Goal: Task Accomplishment & Management: Use online tool/utility

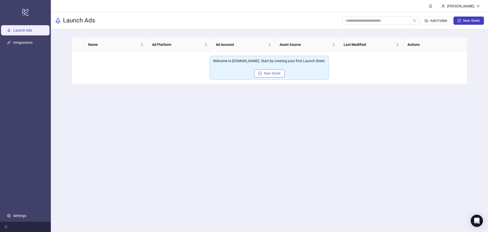
click at [269, 74] on span "New Sheet" at bounding box center [272, 73] width 17 height 4
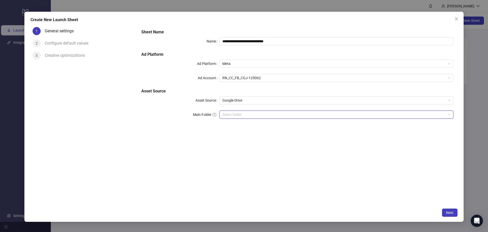
click at [253, 117] on input "Main Folder" at bounding box center [335, 115] width 224 height 8
click at [269, 101] on span "Google Drive" at bounding box center [337, 100] width 228 height 8
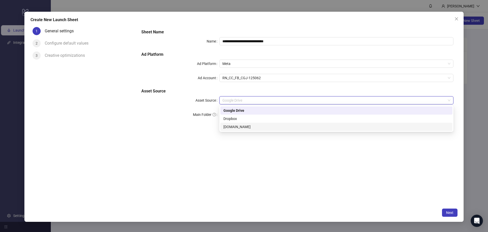
click at [267, 130] on div "[DOMAIN_NAME]" at bounding box center [337, 127] width 232 height 8
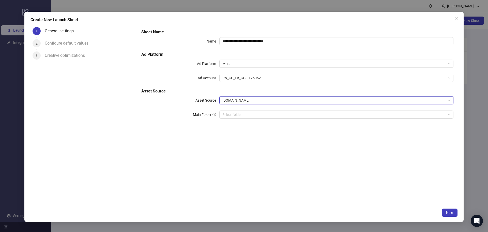
click at [257, 110] on div "**********" at bounding box center [297, 77] width 316 height 100
click at [256, 114] on input "search" at bounding box center [335, 115] width 224 height 8
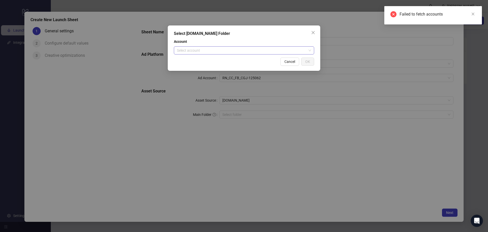
click at [243, 49] on input "search" at bounding box center [242, 51] width 130 height 8
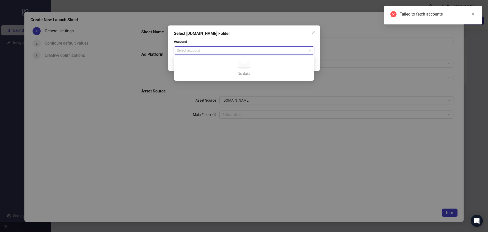
click at [246, 50] on input "search" at bounding box center [242, 51] width 130 height 8
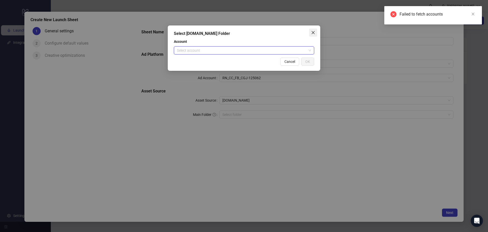
click at [311, 35] on button "Close" at bounding box center [313, 32] width 8 height 8
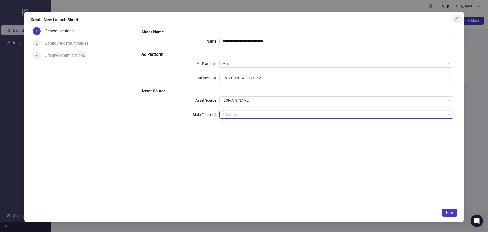
click at [456, 17] on icon "close" at bounding box center [457, 19] width 4 height 4
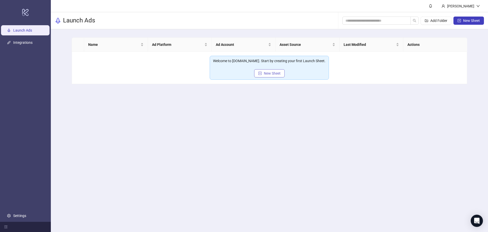
click at [261, 70] on button "New Sheet" at bounding box center [269, 73] width 31 height 8
type input "**********"
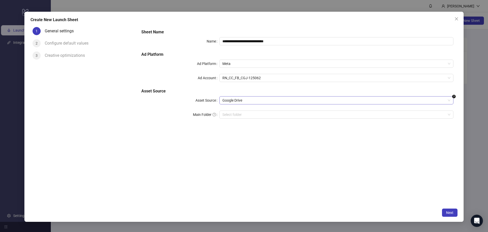
click at [238, 97] on span "Google Drive" at bounding box center [337, 100] width 228 height 8
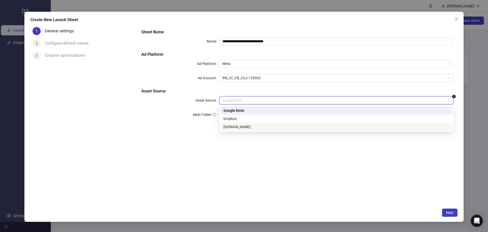
click at [241, 124] on div "[DOMAIN_NAME]" at bounding box center [337, 127] width 226 height 6
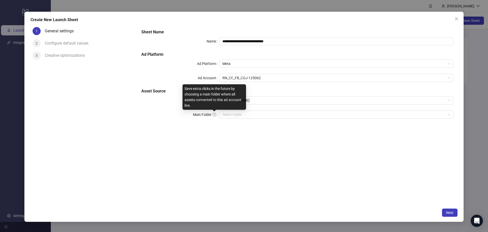
click at [214, 114] on icon "question-circle" at bounding box center [214, 114] width 1 height 2
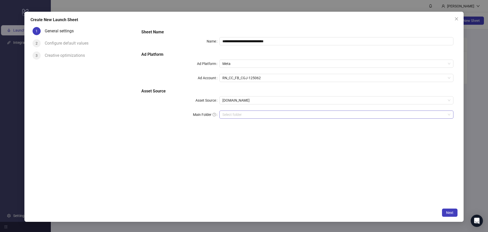
click at [227, 116] on input "search" at bounding box center [335, 115] width 224 height 8
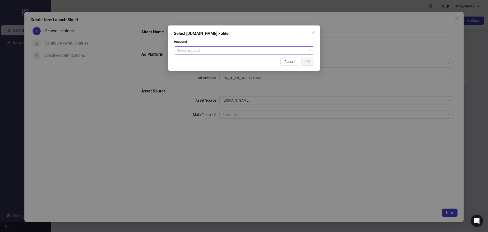
click at [248, 47] on input "search" at bounding box center [242, 51] width 130 height 8
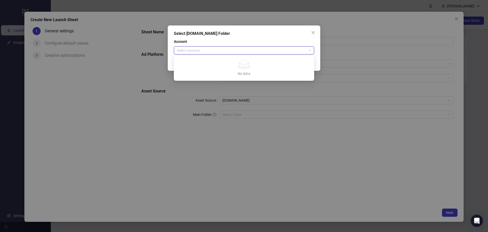
click at [251, 50] on input "search" at bounding box center [242, 51] width 130 height 8
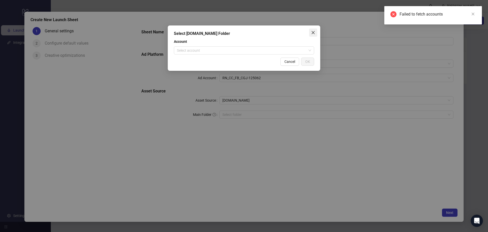
click at [312, 31] on icon "close" at bounding box center [313, 33] width 4 height 4
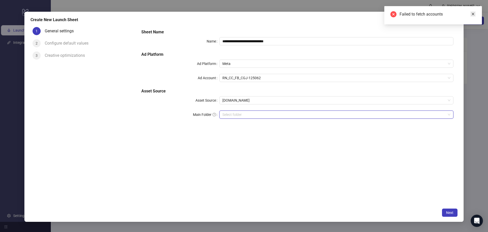
click at [475, 14] on icon "close" at bounding box center [474, 14] width 4 height 4
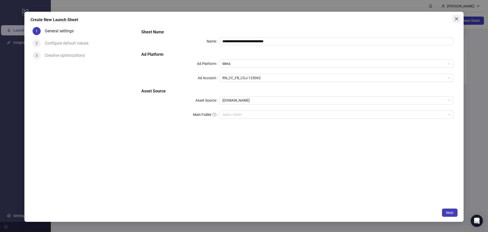
click at [456, 19] on icon "close" at bounding box center [457, 19] width 4 height 4
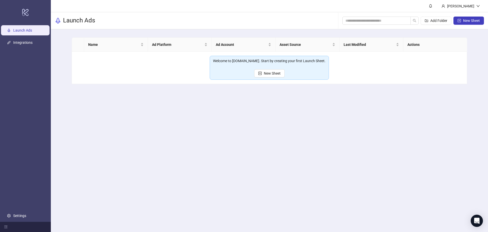
click at [21, 36] on ul "Launch Ads Integrations Settings" at bounding box center [25, 122] width 51 height 197
click at [21, 40] on link "Integrations" at bounding box center [22, 42] width 19 height 4
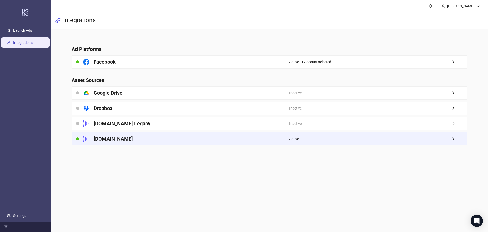
click at [201, 141] on div "[DOMAIN_NAME]" at bounding box center [181, 138] width 218 height 13
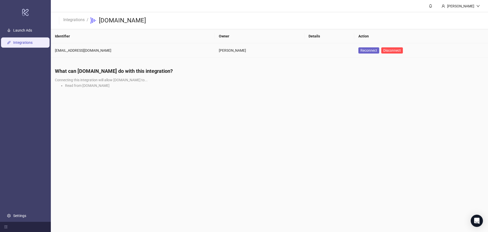
click at [362, 51] on span "Reconnect" at bounding box center [369, 51] width 17 height 6
